Goal: Task Accomplishment & Management: Complete application form

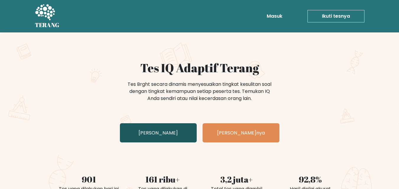
click at [166, 136] on font "Uji Diri Anda" at bounding box center [158, 133] width 39 height 7
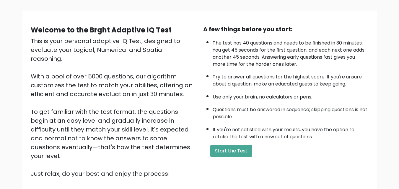
scroll to position [25, 0]
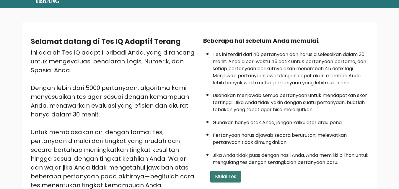
click at [230, 175] on font "Mulai Tes" at bounding box center [225, 176] width 21 height 7
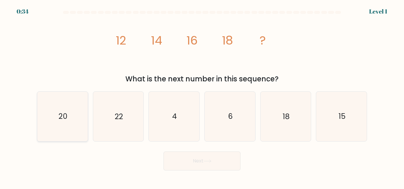
click at [74, 117] on icon "20" at bounding box center [62, 116] width 49 height 49
click at [202, 96] on input "a. 20" at bounding box center [202, 95] width 0 height 1
radio input "true"
click at [201, 167] on button "Next" at bounding box center [201, 161] width 77 height 19
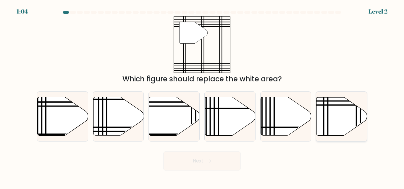
click at [347, 116] on icon at bounding box center [341, 116] width 51 height 39
click at [202, 96] on input "f." at bounding box center [202, 95] width 0 height 1
radio input "true"
click at [191, 160] on button "Next" at bounding box center [201, 161] width 77 height 19
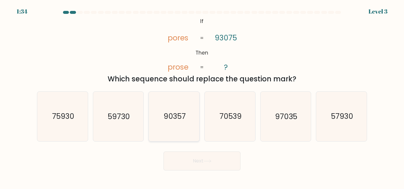
click at [189, 115] on icon "90357" at bounding box center [173, 116] width 49 height 49
click at [202, 96] on input "c. 90357" at bounding box center [202, 95] width 0 height 1
radio input "true"
click at [189, 164] on button "Next" at bounding box center [201, 161] width 77 height 19
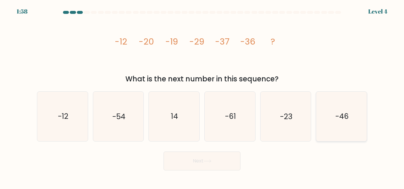
click at [333, 116] on icon "-46" at bounding box center [340, 116] width 49 height 49
click at [202, 96] on input "f. -46" at bounding box center [202, 95] width 0 height 1
radio input "true"
click at [183, 163] on button "Next" at bounding box center [201, 161] width 77 height 19
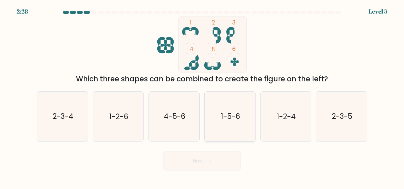
click at [241, 116] on icon "1-5-6" at bounding box center [229, 116] width 49 height 49
click at [202, 96] on input "d. 1-5-6" at bounding box center [202, 95] width 0 height 1
radio input "true"
click at [214, 156] on button "Next" at bounding box center [201, 161] width 77 height 19
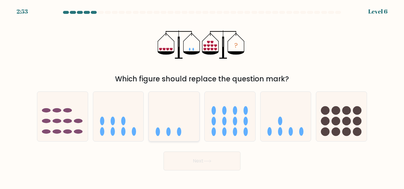
click at [173, 129] on icon at bounding box center [174, 117] width 51 height 42
click at [202, 96] on input "c." at bounding box center [202, 95] width 0 height 1
radio input "true"
click at [196, 163] on button "Next" at bounding box center [201, 161] width 77 height 19
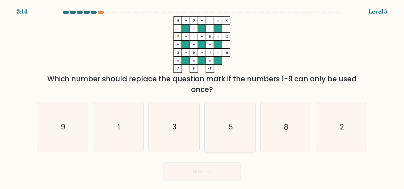
click at [228, 127] on text "5" at bounding box center [230, 127] width 4 height 10
click at [202, 96] on input "d. 5" at bounding box center [202, 95] width 0 height 1
radio input "true"
click at [198, 170] on button "Next" at bounding box center [201, 172] width 77 height 19
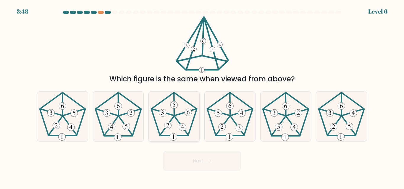
click at [166, 128] on 752 at bounding box center [167, 125] width 7 height 7
click at [202, 96] on input "c." at bounding box center [202, 95] width 0 height 1
radio input "true"
click at [176, 161] on button "Next" at bounding box center [201, 161] width 77 height 19
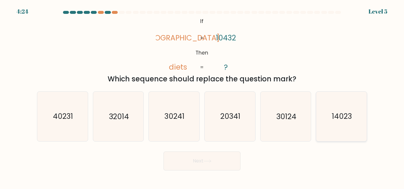
click at [336, 114] on text "14023" at bounding box center [342, 117] width 20 height 10
click at [202, 96] on input "f. 14023" at bounding box center [202, 95] width 0 height 1
radio input "true"
click at [198, 158] on button "Next" at bounding box center [201, 161] width 77 height 19
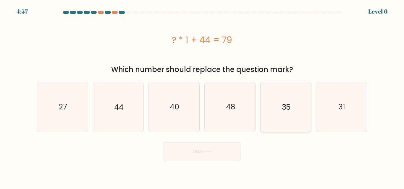
click at [280, 113] on icon "35" at bounding box center [285, 106] width 49 height 49
click at [202, 96] on input "e. 35" at bounding box center [202, 95] width 0 height 1
radio input "true"
click at [204, 152] on button "Next" at bounding box center [201, 151] width 77 height 19
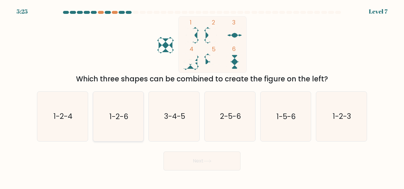
click at [120, 119] on text "1-2-6" at bounding box center [118, 117] width 19 height 10
click at [202, 96] on input "b. 1-2-6" at bounding box center [202, 95] width 0 height 1
radio input "true"
click at [212, 166] on button "Next" at bounding box center [201, 161] width 77 height 19
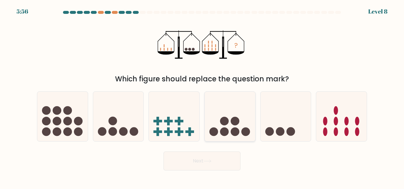
click at [215, 133] on circle at bounding box center [213, 132] width 9 height 9
click at [202, 96] on input "d." at bounding box center [202, 95] width 0 height 1
radio input "true"
click at [200, 162] on button "Next" at bounding box center [201, 161] width 77 height 19
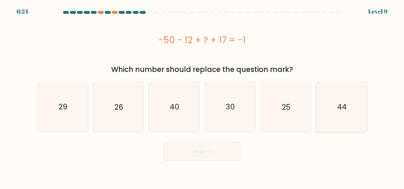
click at [342, 109] on text "44" at bounding box center [341, 107] width 9 height 10
click at [202, 96] on input "f. 44" at bounding box center [202, 95] width 0 height 1
radio input "true"
click at [204, 152] on button "Next" at bounding box center [201, 151] width 77 height 19
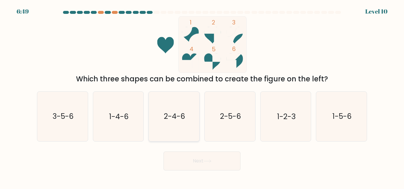
click at [169, 118] on text "2-4-6" at bounding box center [174, 117] width 21 height 10
click at [202, 96] on input "c. 2-4-6" at bounding box center [202, 95] width 0 height 1
radio input "true"
click at [174, 164] on button "Next" at bounding box center [201, 161] width 77 height 19
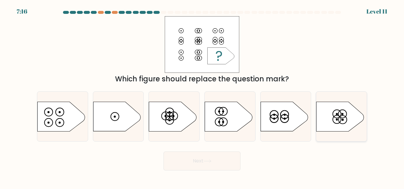
click at [339, 110] on icon at bounding box center [339, 117] width 47 height 30
click at [202, 96] on input "f." at bounding box center [202, 95] width 0 height 1
radio input "true"
click at [228, 163] on button "Next" at bounding box center [201, 161] width 77 height 19
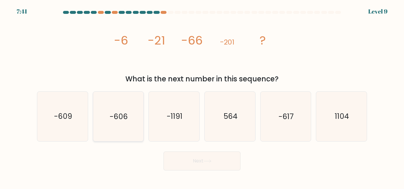
click at [124, 112] on text "-606" at bounding box center [119, 117] width 18 height 10
click at [202, 96] on input "b. -606" at bounding box center [202, 95] width 0 height 1
radio input "true"
click at [203, 156] on button "Next" at bounding box center [201, 161] width 77 height 19
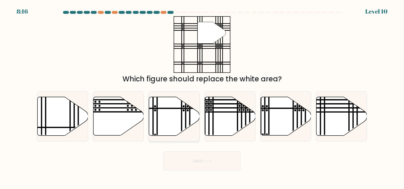
click at [172, 126] on icon at bounding box center [174, 116] width 51 height 39
click at [202, 96] on input "c." at bounding box center [202, 95] width 0 height 1
radio input "true"
click at [228, 132] on icon at bounding box center [230, 116] width 51 height 39
click at [202, 96] on input "d." at bounding box center [202, 95] width 0 height 1
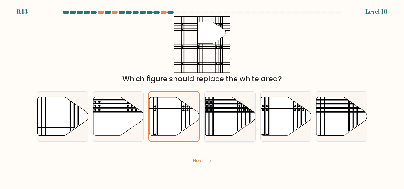
radio input "true"
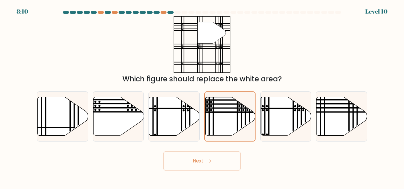
click at [215, 173] on body "8:10 Level 10" at bounding box center [202, 94] width 404 height 189
click at [215, 160] on button "Next" at bounding box center [201, 161] width 77 height 19
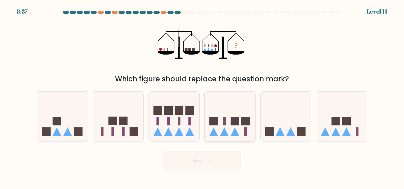
click at [233, 134] on icon at bounding box center [234, 132] width 9 height 9
click at [202, 96] on input "d." at bounding box center [202, 95] width 0 height 1
radio input "true"
click at [206, 165] on button "Next" at bounding box center [201, 161] width 77 height 19
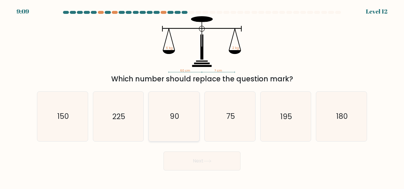
click at [180, 121] on icon "90" at bounding box center [173, 116] width 49 height 49
click at [202, 96] on input "c. 90" at bounding box center [202, 95] width 0 height 1
radio input "true"
click at [185, 160] on button "Next" at bounding box center [201, 161] width 77 height 19
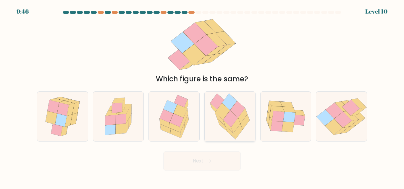
click at [226, 129] on icon at bounding box center [222, 125] width 10 height 13
click at [202, 96] on input "d." at bounding box center [202, 95] width 0 height 1
radio input "true"
click at [203, 165] on button "Next" at bounding box center [201, 161] width 77 height 19
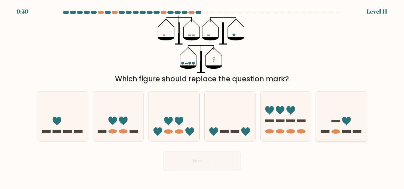
click at [327, 128] on icon at bounding box center [341, 117] width 51 height 42
click at [202, 96] on input "f." at bounding box center [202, 95] width 0 height 1
radio input "true"
click at [64, 131] on rect at bounding box center [67, 132] width 9 height 2
click at [202, 96] on input "a." at bounding box center [202, 95] width 0 height 1
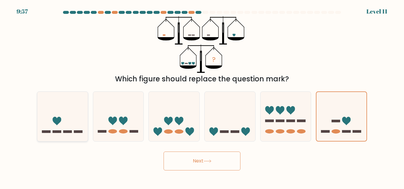
radio input "true"
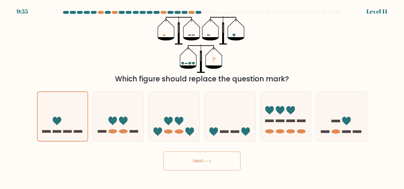
click at [184, 159] on button "Next" at bounding box center [201, 161] width 77 height 19
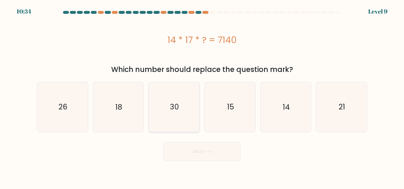
click at [180, 110] on icon "30" at bounding box center [173, 106] width 49 height 49
click at [202, 96] on input "c. 30" at bounding box center [202, 95] width 0 height 1
radio input "true"
click at [169, 155] on button "Next" at bounding box center [201, 151] width 77 height 19
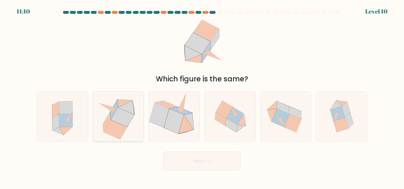
click at [125, 126] on icon at bounding box center [122, 117] width 23 height 19
click at [202, 96] on input "b." at bounding box center [202, 95] width 0 height 1
radio input "true"
click at [172, 160] on button "Next" at bounding box center [201, 161] width 77 height 19
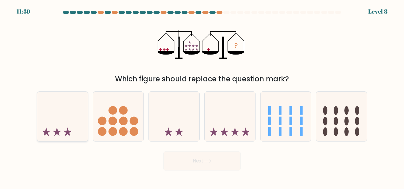
click at [56, 124] on icon at bounding box center [62, 117] width 51 height 42
click at [202, 96] on input "a." at bounding box center [202, 95] width 0 height 1
radio input "true"
click at [200, 163] on button "Next" at bounding box center [201, 161] width 77 height 19
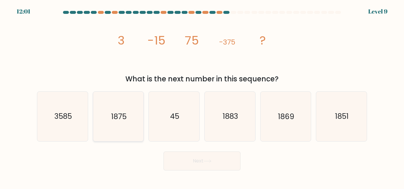
click at [119, 116] on text "1875" at bounding box center [118, 117] width 15 height 10
click at [202, 96] on input "b. 1875" at bounding box center [202, 95] width 0 height 1
radio input "true"
click at [203, 155] on button "Next" at bounding box center [201, 161] width 77 height 19
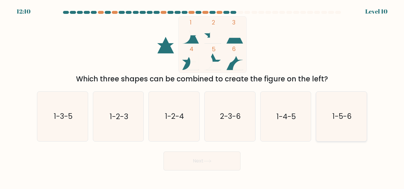
click at [347, 119] on text "1-5-6" at bounding box center [341, 117] width 19 height 10
click at [202, 96] on input "f. 1-5-6" at bounding box center [202, 95] width 0 height 1
radio input "true"
click at [211, 159] on button "Next" at bounding box center [201, 161] width 77 height 19
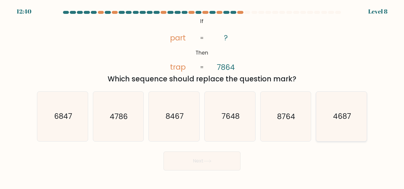
click at [338, 115] on text "4687" at bounding box center [342, 117] width 18 height 10
click at [202, 96] on input "f. 4687" at bounding box center [202, 95] width 0 height 1
radio input "true"
click at [222, 159] on button "Next" at bounding box center [201, 161] width 77 height 19
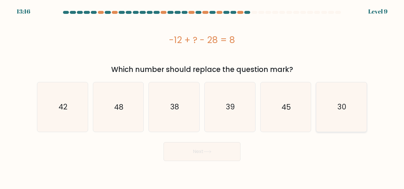
click at [333, 113] on icon "30" at bounding box center [340, 106] width 49 height 49
click at [202, 96] on input "f. 30" at bounding box center [202, 95] width 0 height 1
radio input "true"
click at [195, 122] on icon "38" at bounding box center [173, 106] width 49 height 49
click at [202, 96] on input "c. 38" at bounding box center [202, 95] width 0 height 1
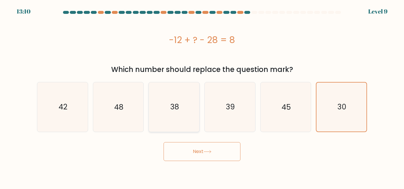
radio input "true"
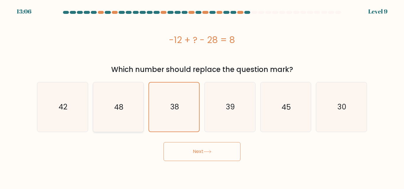
click at [134, 118] on icon "48" at bounding box center [117, 106] width 49 height 49
click at [202, 96] on input "b. 48" at bounding box center [202, 95] width 0 height 1
radio input "true"
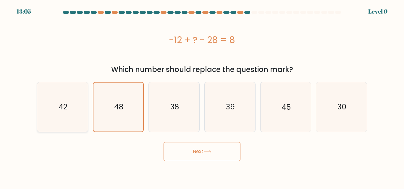
click at [79, 113] on icon "42" at bounding box center [62, 106] width 49 height 49
click at [202, 96] on input "a. 42" at bounding box center [202, 95] width 0 height 1
radio input "true"
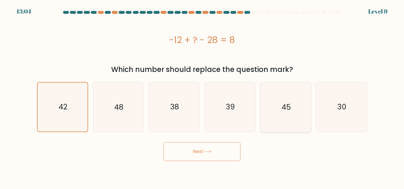
click at [295, 110] on icon "45" at bounding box center [285, 106] width 49 height 49
click at [202, 96] on input "e. 45" at bounding box center [202, 95] width 0 height 1
radio input "true"
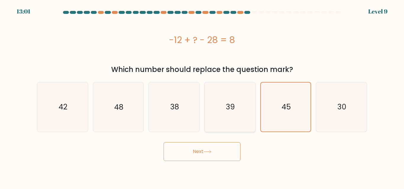
click at [246, 100] on icon "39" at bounding box center [229, 106] width 49 height 49
click at [202, 96] on input "d. 39" at bounding box center [202, 95] width 0 height 1
radio input "true"
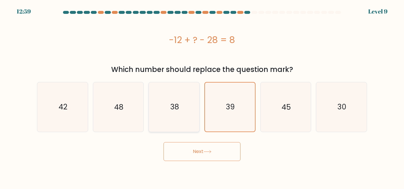
click at [185, 98] on icon "38" at bounding box center [173, 106] width 49 height 49
click at [202, 96] on input "c. 38" at bounding box center [202, 95] width 0 height 1
radio input "true"
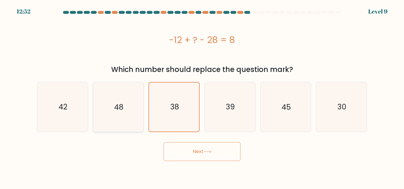
click at [131, 114] on icon "48" at bounding box center [117, 106] width 49 height 49
click at [202, 96] on input "b. 48" at bounding box center [202, 95] width 0 height 1
radio input "true"
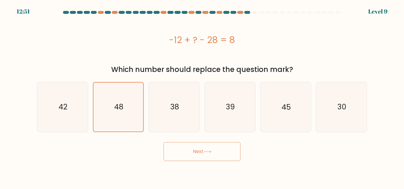
click at [198, 151] on button "Next" at bounding box center [201, 151] width 77 height 19
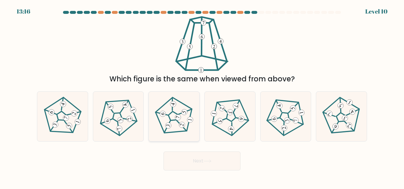
click at [176, 120] on 180 at bounding box center [177, 117] width 7 height 7
click at [202, 96] on input "c." at bounding box center [202, 95] width 0 height 1
radio input "true"
click at [192, 156] on button "Next" at bounding box center [201, 161] width 77 height 19
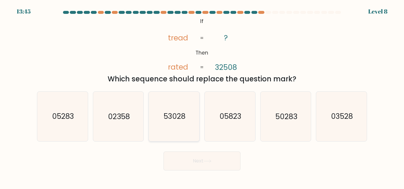
click at [183, 115] on text "53028" at bounding box center [174, 117] width 22 height 10
click at [202, 96] on input "c. 53028" at bounding box center [202, 95] width 0 height 1
radio input "true"
click at [192, 159] on button "Next" at bounding box center [201, 161] width 77 height 19
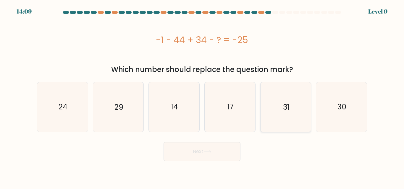
click at [294, 126] on icon "31" at bounding box center [285, 106] width 49 height 49
click at [202, 96] on input "e. 31" at bounding box center [202, 95] width 0 height 1
radio input "true"
click at [225, 159] on button "Next" at bounding box center [201, 151] width 77 height 19
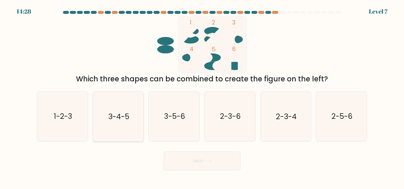
click at [117, 112] on text "3-4-5" at bounding box center [118, 117] width 21 height 10
click at [202, 96] on input "b. 3-4-5" at bounding box center [202, 95] width 0 height 1
radio input "true"
click at [197, 161] on button "Next" at bounding box center [201, 161] width 77 height 19
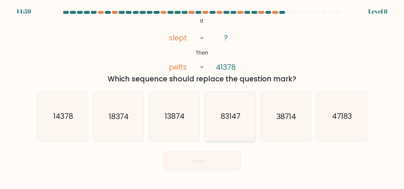
click at [227, 116] on text "83147" at bounding box center [230, 117] width 20 height 10
click at [202, 96] on input "d. 83147" at bounding box center [202, 95] width 0 height 1
radio input "true"
click at [218, 158] on button "Next" at bounding box center [201, 161] width 77 height 19
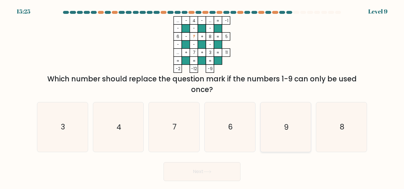
click at [288, 122] on icon "9" at bounding box center [285, 127] width 49 height 49
click at [202, 96] on input "e. 9" at bounding box center [202, 95] width 0 height 1
radio input "true"
click at [209, 173] on icon at bounding box center [207, 172] width 8 height 3
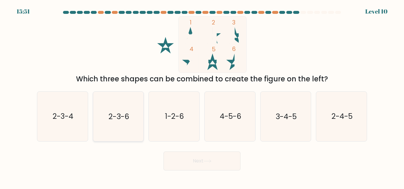
click at [131, 121] on icon "2-3-6" at bounding box center [117, 116] width 49 height 49
click at [202, 96] on input "b. 2-3-6" at bounding box center [202, 95] width 0 height 1
radio input "true"
click at [200, 166] on button "Next" at bounding box center [201, 161] width 77 height 19
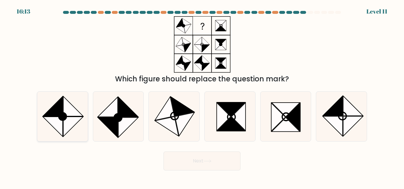
click at [75, 114] on icon at bounding box center [73, 107] width 20 height 20
click at [202, 96] on input "a." at bounding box center [202, 95] width 0 height 1
radio input "true"
click at [173, 162] on button "Next" at bounding box center [201, 161] width 77 height 19
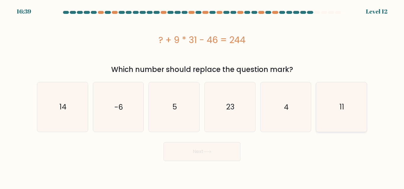
click at [333, 110] on icon "11" at bounding box center [340, 106] width 49 height 49
click at [202, 96] on input "f. 11" at bounding box center [202, 95] width 0 height 1
radio input "true"
click at [220, 160] on button "Next" at bounding box center [201, 151] width 77 height 19
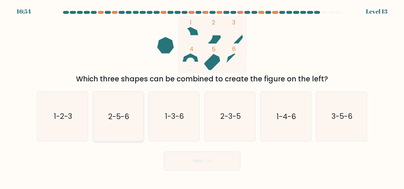
click at [132, 118] on icon "2-5-6" at bounding box center [117, 116] width 49 height 49
click at [202, 96] on input "b. 2-5-6" at bounding box center [202, 95] width 0 height 1
radio input "true"
click at [193, 156] on button "Next" at bounding box center [201, 161] width 77 height 19
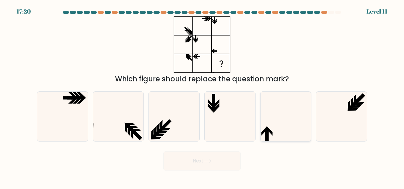
click at [272, 126] on icon at bounding box center [285, 116] width 49 height 49
click at [202, 96] on input "e." at bounding box center [202, 95] width 0 height 1
radio input "true"
click at [224, 162] on button "Next" at bounding box center [201, 161] width 77 height 19
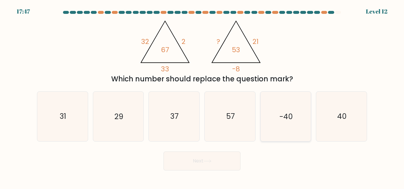
click at [294, 115] on icon "-40" at bounding box center [285, 116] width 49 height 49
click at [202, 96] on input "e. -40" at bounding box center [202, 95] width 0 height 1
radio input "true"
click at [215, 156] on button "Next" at bounding box center [201, 161] width 77 height 19
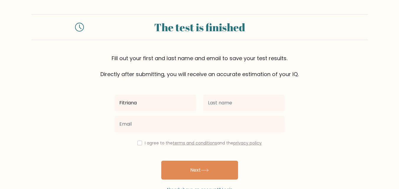
type input "Fitriana"
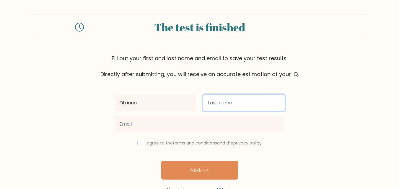
click at [236, 103] on input "text" at bounding box center [244, 103] width 82 height 17
type input "M"
type input "Nur Hayati"
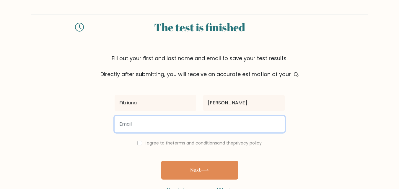
click at [187, 127] on input "email" at bounding box center [200, 124] width 170 height 17
type input "fitriananuha@gmail.com"
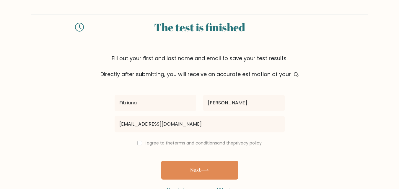
click at [142, 144] on div "I agree to the terms and conditions and the privacy policy" at bounding box center [199, 143] width 177 height 7
click at [139, 144] on input "checkbox" at bounding box center [139, 143] width 5 height 5
checkbox input "true"
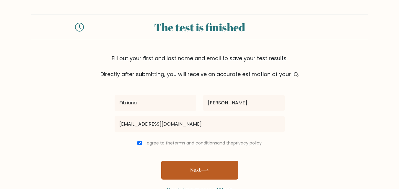
click at [186, 175] on button "Next" at bounding box center [199, 170] width 77 height 19
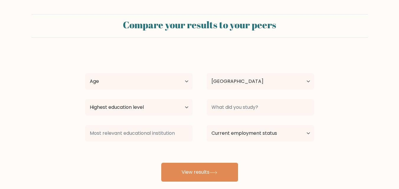
select select "ID"
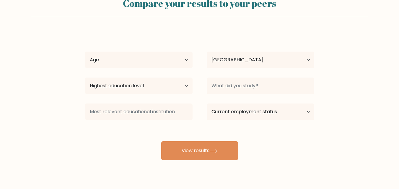
drag, startPoint x: 403, startPoint y: 38, endPoint x: 403, endPoint y: 61, distance: 22.8
click at [399, 61] on html "Compare your results to your peers [PERSON_NAME] Age Under [DEMOGRAPHIC_DATA] […" at bounding box center [199, 90] width 399 height 224
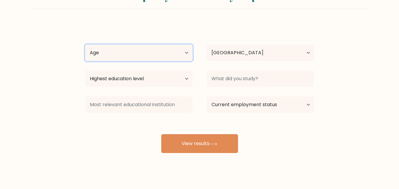
click at [156, 48] on select "Age Under [DEMOGRAPHIC_DATA] [DEMOGRAPHIC_DATA] [DEMOGRAPHIC_DATA] [DEMOGRAPHIC…" at bounding box center [139, 53] width 108 height 17
select select "18_24"
click at [85, 45] on select "Age Under 18 years old 18-24 years old 25-34 years old 35-44 years old 45-54 ye…" at bounding box center [139, 53] width 108 height 17
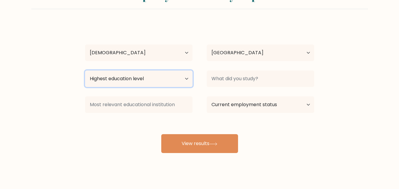
click at [142, 79] on select "Highest education level No schooling Primary Lower Secondary Upper Secondary Oc…" at bounding box center [139, 79] width 108 height 17
select select "bachelors_degree"
click at [85, 71] on select "Highest education level No schooling Primary Lower Secondary Upper Secondary Oc…" at bounding box center [139, 79] width 108 height 17
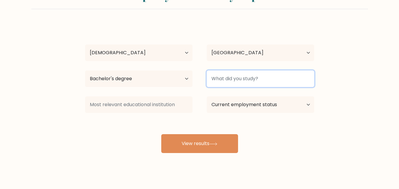
click at [225, 80] on input at bounding box center [261, 79] width 108 height 17
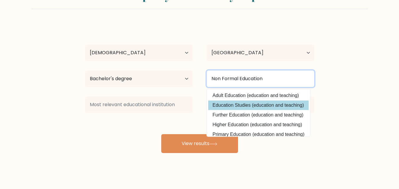
type input "Non Formal Education"
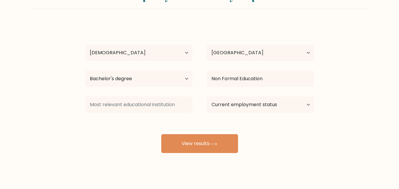
click at [289, 109] on div "Fitriana Nur Hayati Age Under 18 years old 18-24 years old 25-34 years old 35-4…" at bounding box center [200, 88] width 236 height 130
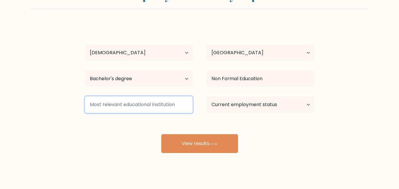
click at [142, 104] on input at bounding box center [139, 105] width 108 height 17
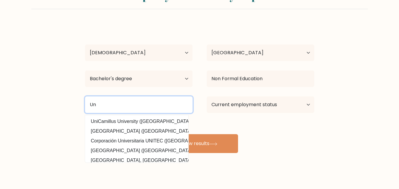
type input "U"
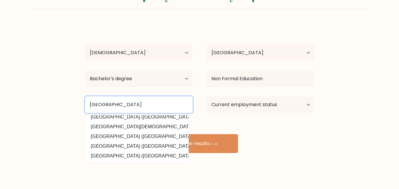
scroll to position [57, 0]
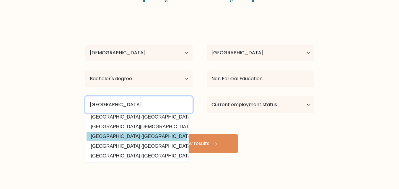
type input "Yogyakarta"
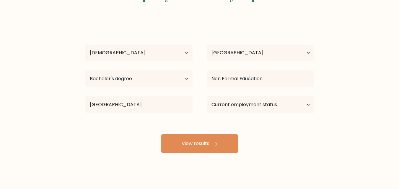
click at [169, 135] on div "Fitriana Nur Hayati Age Under 18 years old 18-24 years old 25-34 years old 35-4…" at bounding box center [200, 88] width 236 height 130
click at [236, 103] on select "Current employment status Employed Student Retired Other / prefer not to answer" at bounding box center [261, 105] width 108 height 17
select select "other"
click at [207, 97] on select "Current employment status Employed Student Retired Other / prefer not to answer" at bounding box center [261, 105] width 108 height 17
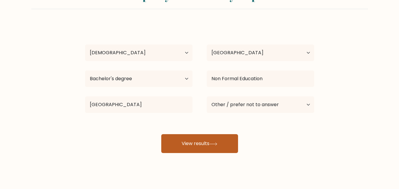
click at [200, 144] on button "View results" at bounding box center [199, 143] width 77 height 19
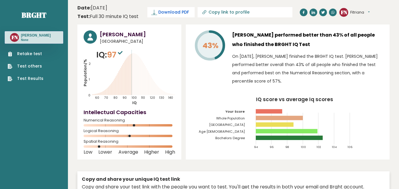
click at [163, 10] on span "Download PDF" at bounding box center [173, 12] width 31 height 6
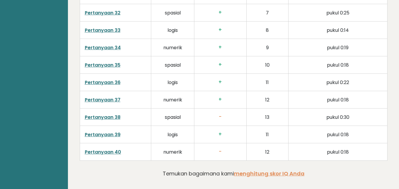
scroll to position [1578, 0]
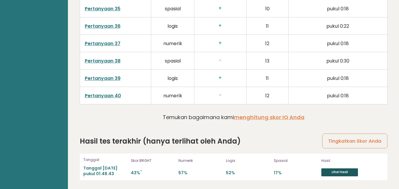
click at [327, 170] on link "Lihat hasil" at bounding box center [340, 173] width 37 height 8
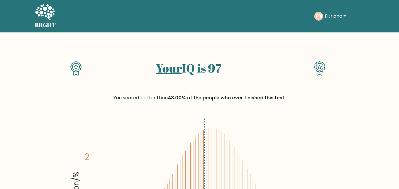
click at [50, 13] on icon at bounding box center [45, 13] width 20 height 18
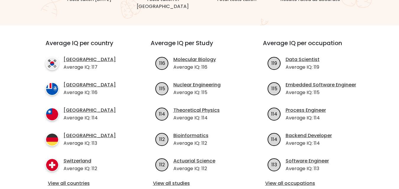
scroll to position [211, 0]
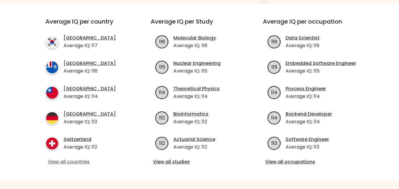
click at [81, 159] on link "View all countries" at bounding box center [87, 162] width 79 height 7
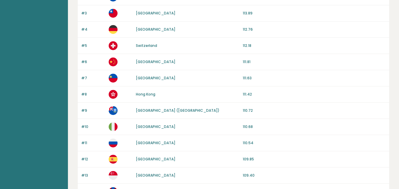
drag, startPoint x: 403, startPoint y: 25, endPoint x: 403, endPoint y: 48, distance: 23.9
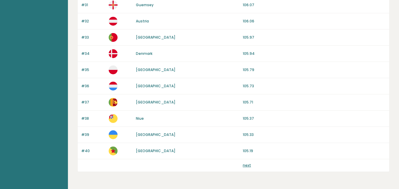
scroll to position [587, 0]
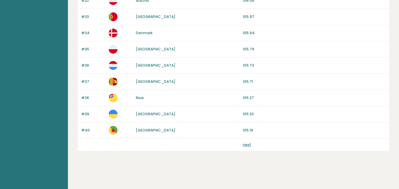
click at [246, 146] on link "next" at bounding box center [247, 144] width 8 height 5
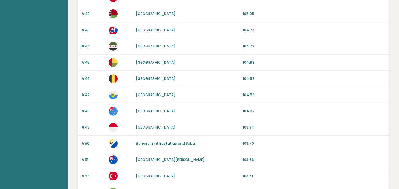
drag, startPoint x: 403, startPoint y: 29, endPoint x: 403, endPoint y: 52, distance: 23.0
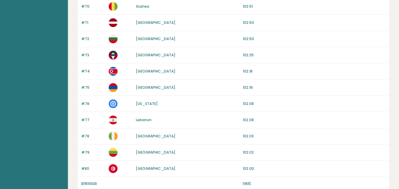
scroll to position [587, 0]
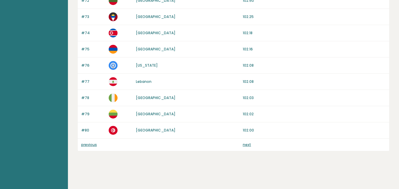
click at [243, 144] on link "next" at bounding box center [247, 144] width 8 height 5
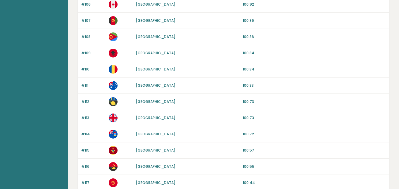
scroll to position [587, 0]
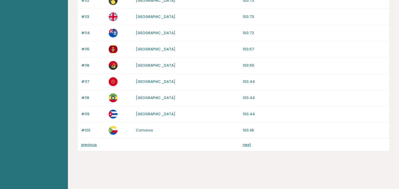
click at [246, 144] on link "next" at bounding box center [247, 144] width 8 height 5
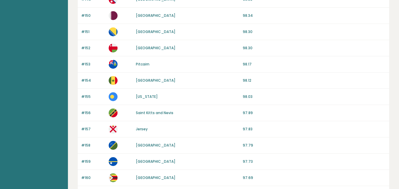
scroll to position [587, 0]
